Goal: Navigation & Orientation: Find specific page/section

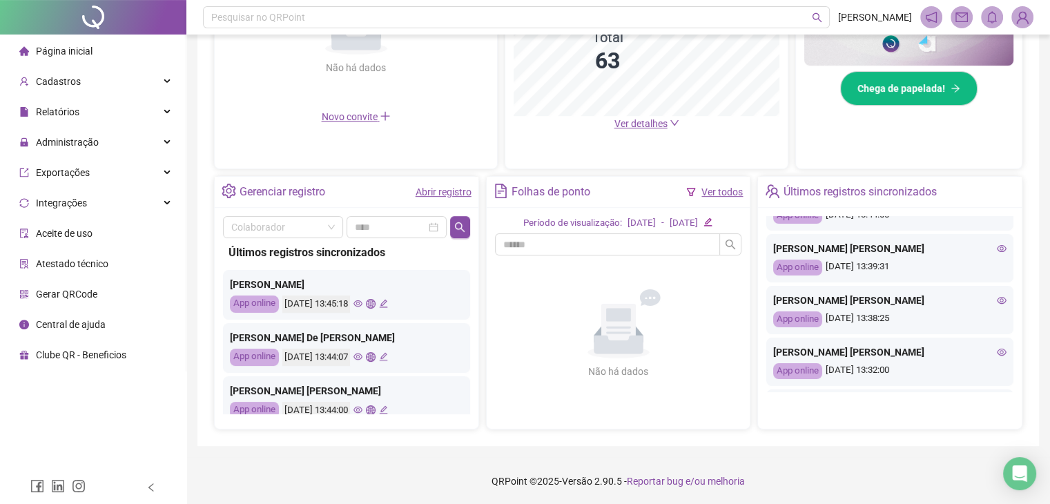
scroll to position [138, 0]
click at [997, 296] on icon "eye" at bounding box center [1002, 299] width 10 height 10
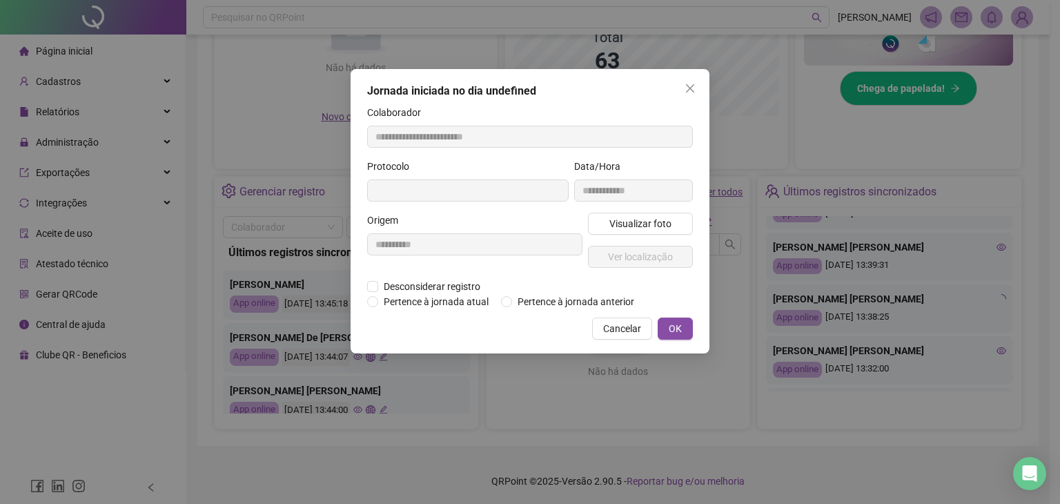
type input "**********"
click at [622, 222] on span "Visualizar foto" at bounding box center [640, 223] width 62 height 15
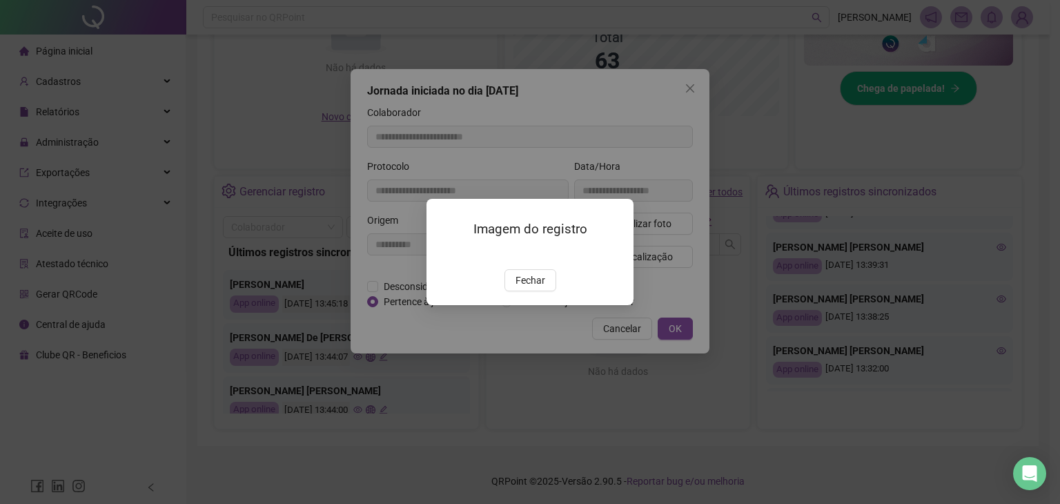
click at [443, 254] on img at bounding box center [443, 254] width 0 height 0
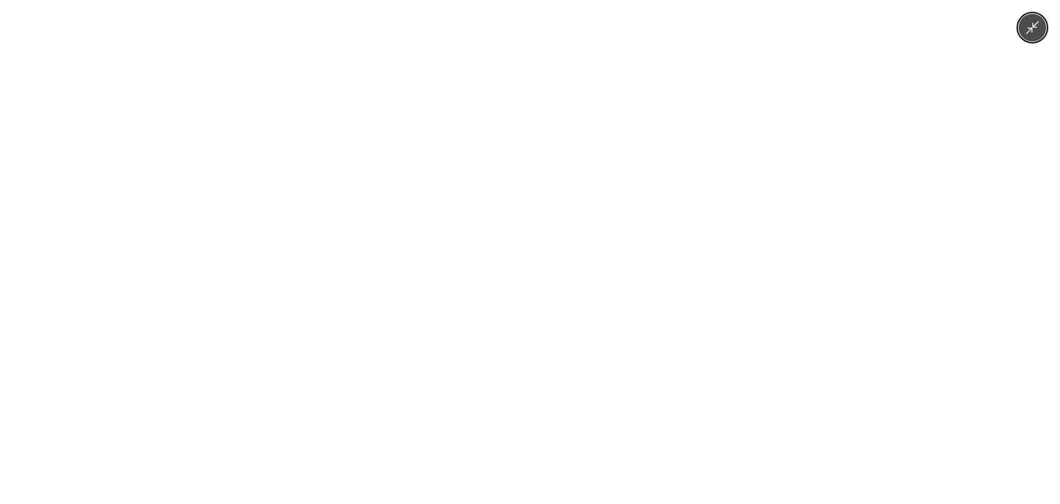
click at [602, 292] on img at bounding box center [530, 252] width 378 height 504
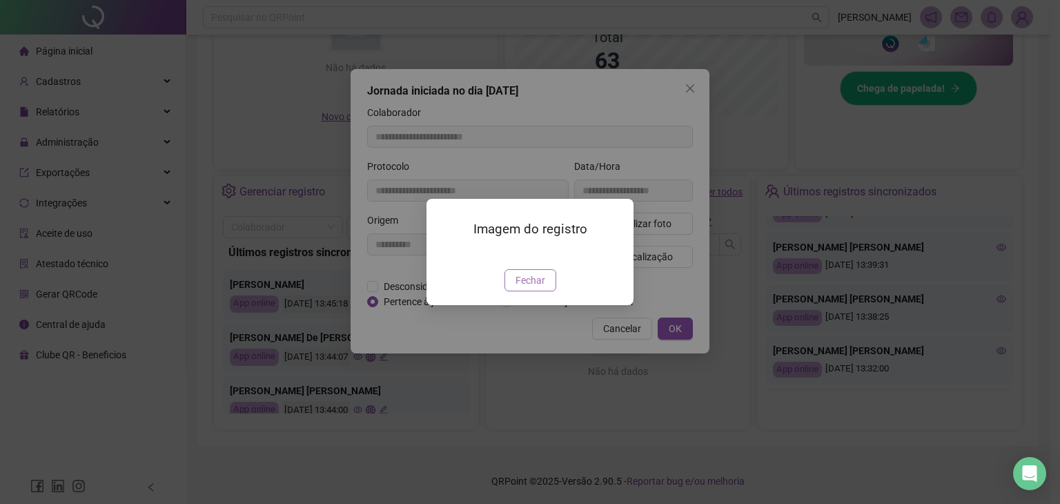
click at [542, 288] on span "Fechar" at bounding box center [531, 280] width 30 height 15
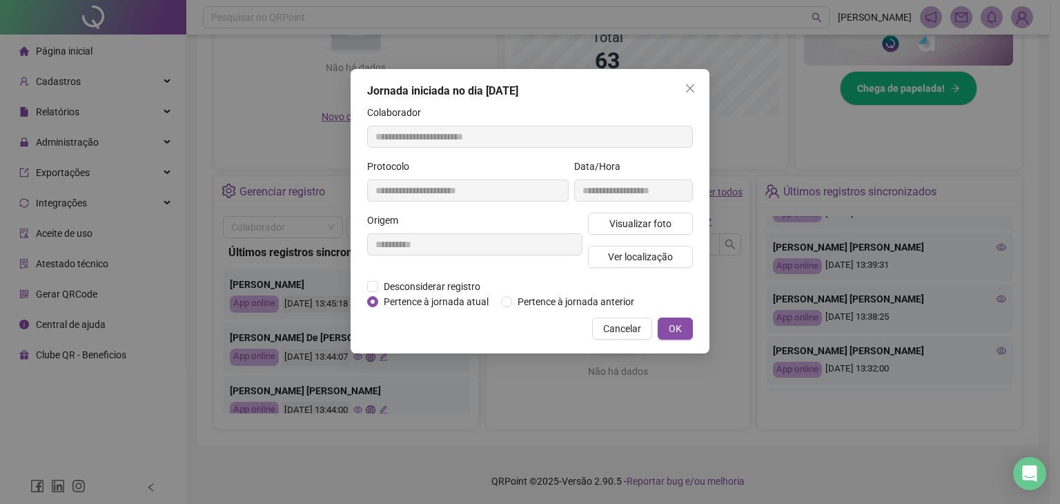
click at [692, 85] on icon "close" at bounding box center [690, 88] width 11 height 11
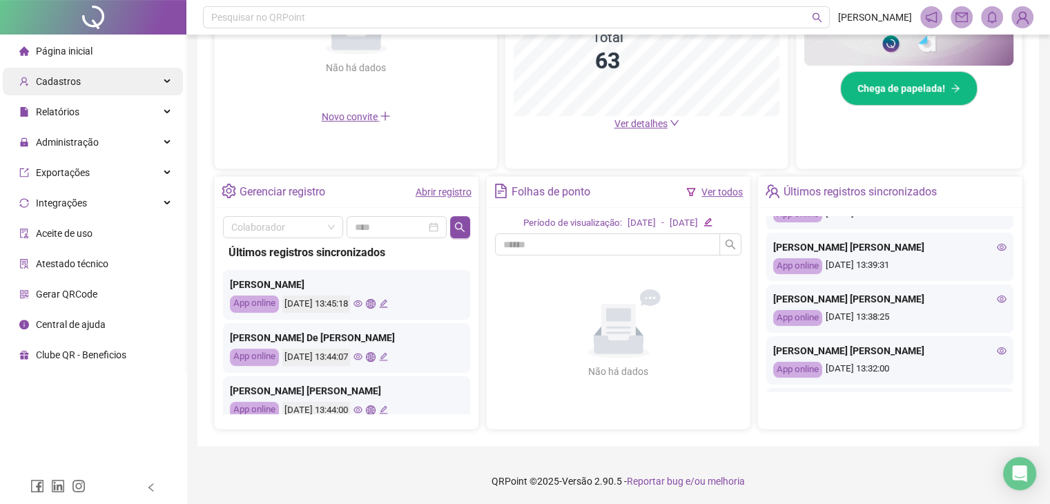
drag, startPoint x: 48, startPoint y: 51, endPoint x: 172, endPoint y: 89, distance: 129.2
click at [48, 50] on span "Página inicial" at bounding box center [64, 51] width 57 height 11
